Goal: Information Seeking & Learning: Learn about a topic

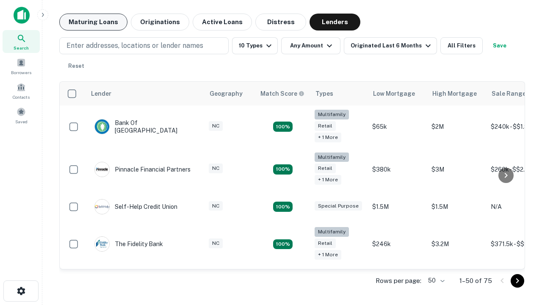
click at [93, 22] on button "Maturing Loans" at bounding box center [93, 22] width 68 height 17
